Goal: Find specific page/section: Find specific page/section

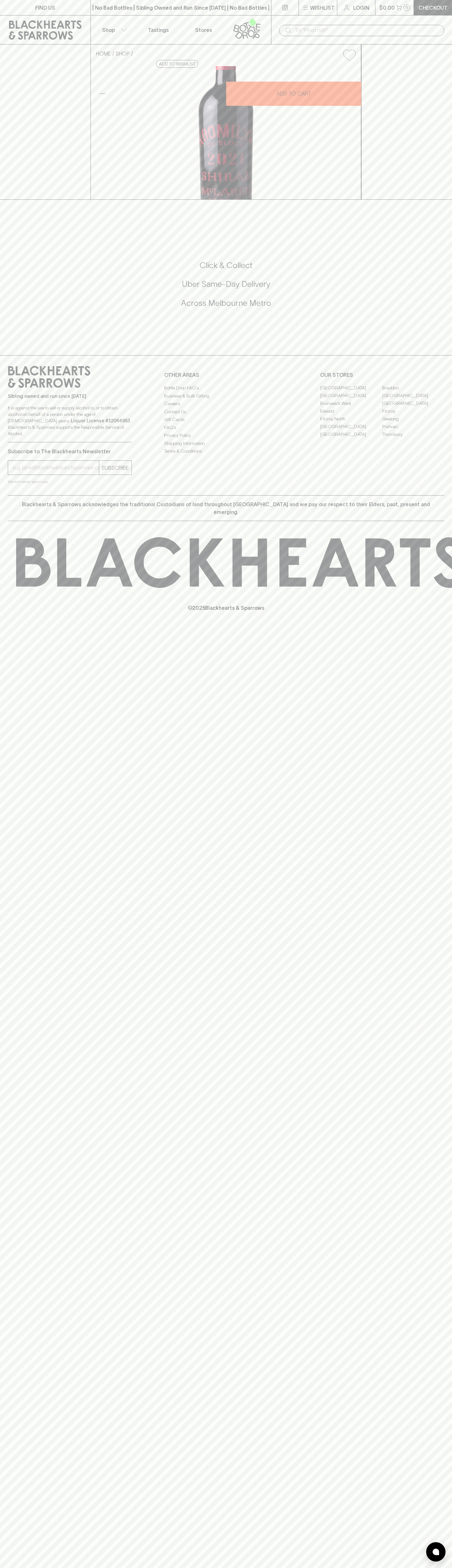
click at [413, 399] on link "[GEOGRAPHIC_DATA]" at bounding box center [413, 395] width 62 height 8
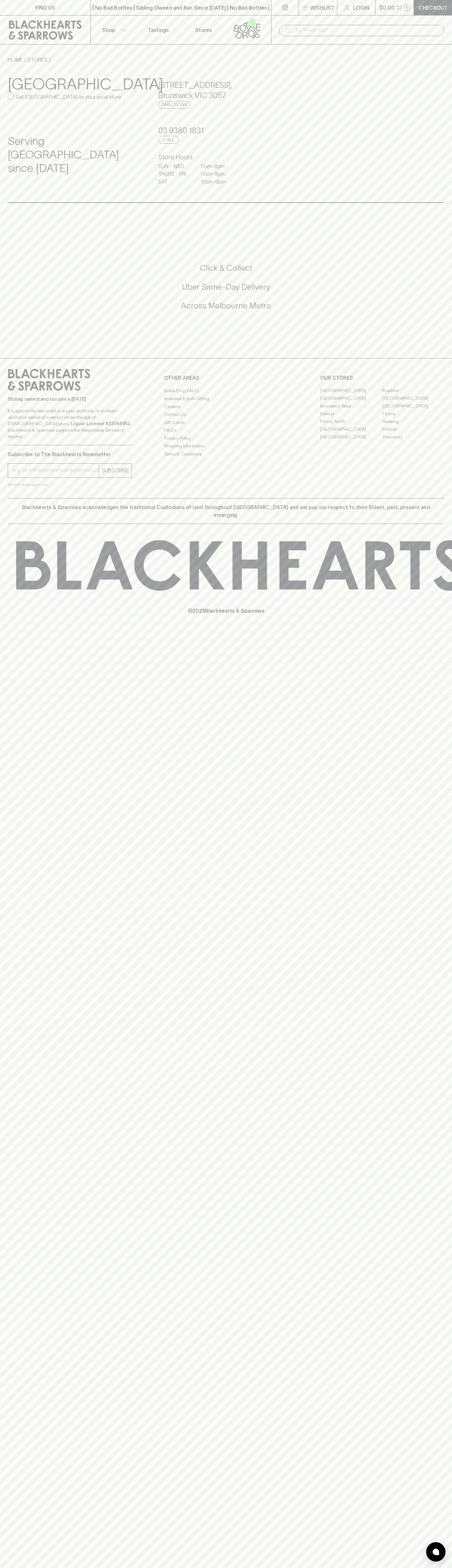
click at [163, 30] on p "Tastings" at bounding box center [158, 30] width 21 height 8
click at [186, 1567] on html "FIND US | No Bad Bottles | Sibling Owned and Run Since 2006 | No Bad Bottles | …" at bounding box center [226, 784] width 452 height 1568
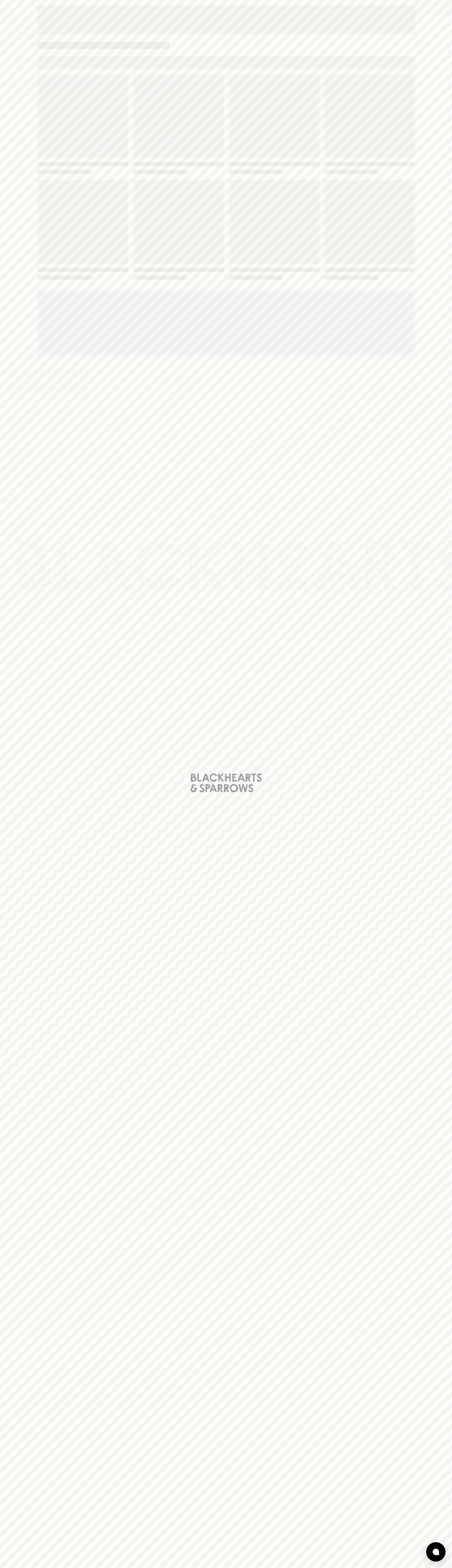
click at [25, 1205] on div "Loading" at bounding box center [226, 784] width 452 height 1568
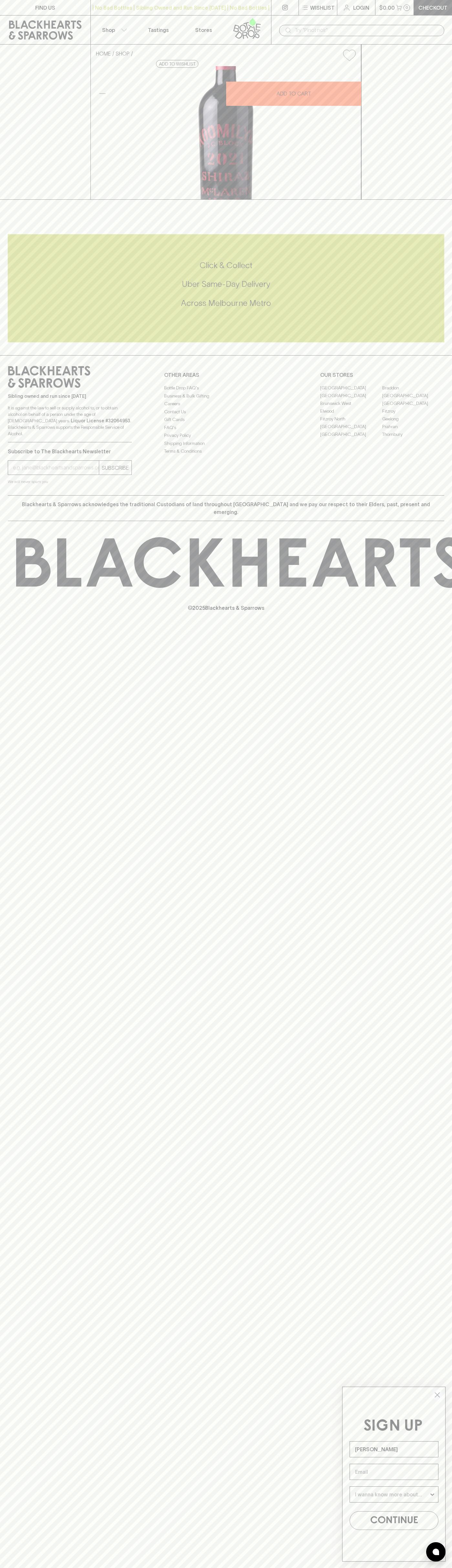
type input "[PERSON_NAME]"
click at [413, 399] on link "[GEOGRAPHIC_DATA]" at bounding box center [413, 395] width 62 height 8
